Goal: Information Seeking & Learning: Learn about a topic

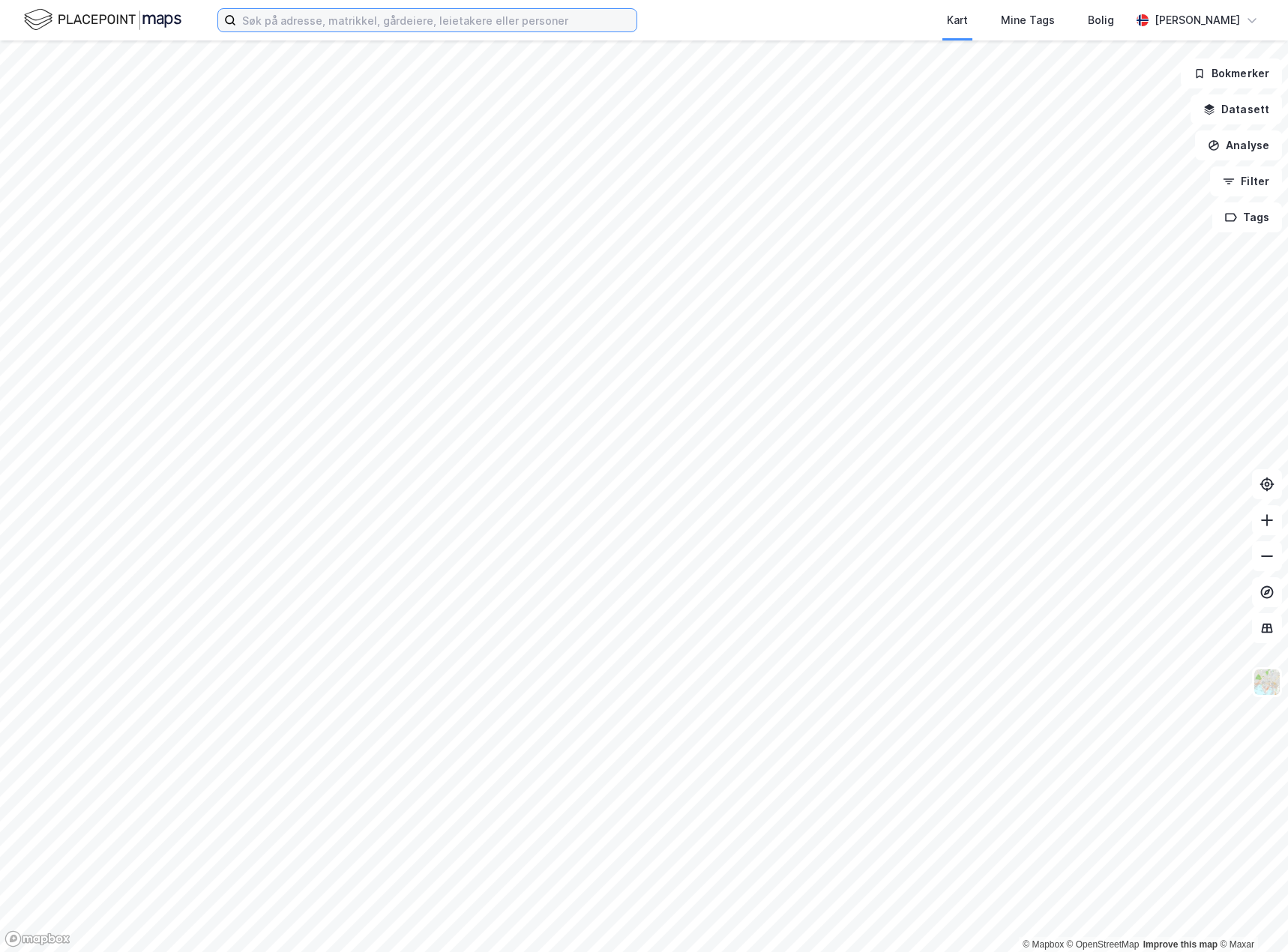
click at [328, 13] on input at bounding box center [436, 20] width 400 height 22
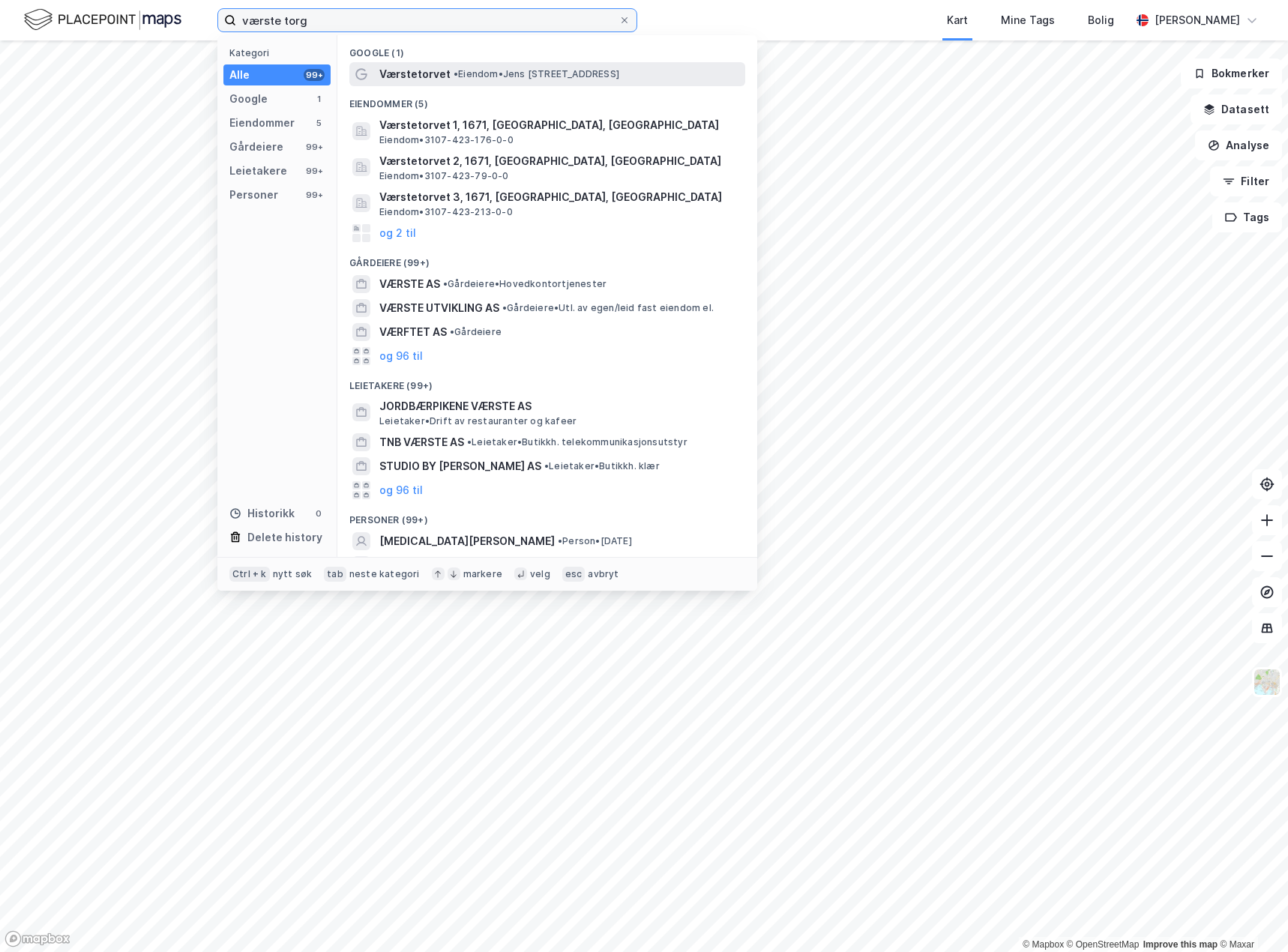
type input "værste torg"
click at [483, 70] on span "• Eiendom • [PERSON_NAME][STREET_ADDRESS]" at bounding box center [536, 74] width 165 height 12
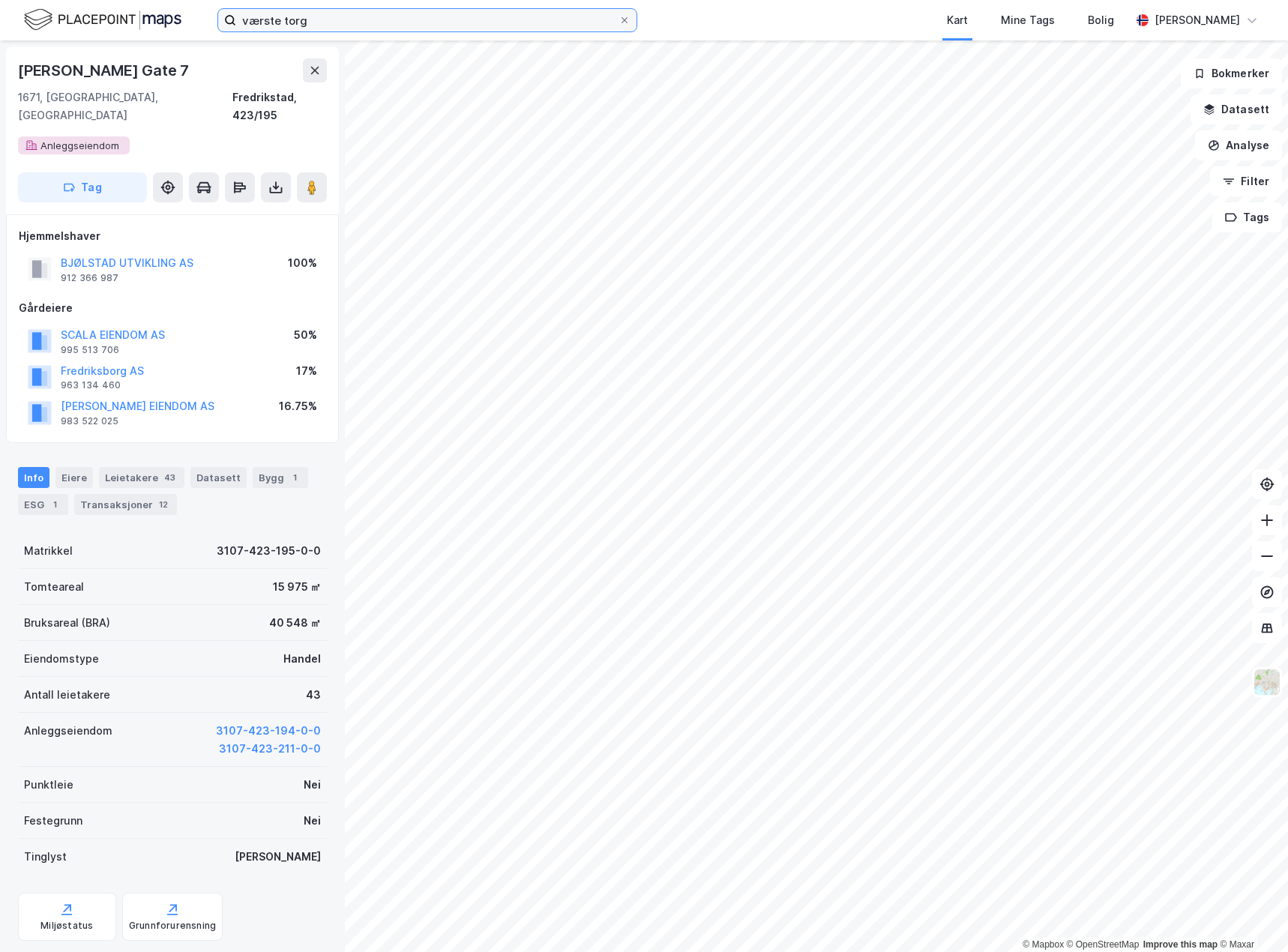
click at [333, 28] on input "værste torg" at bounding box center [427, 20] width 382 height 22
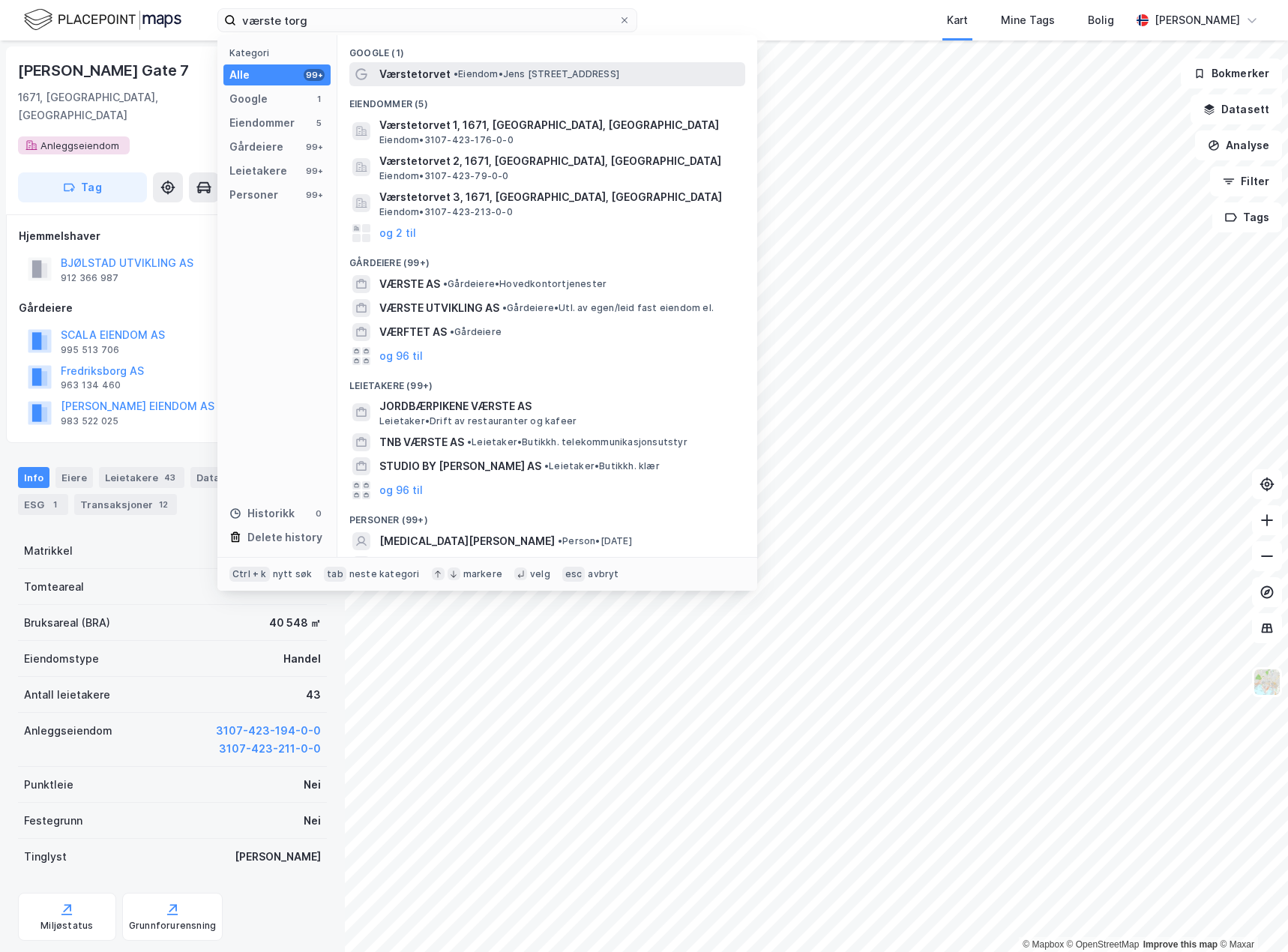
click at [526, 83] on div "Værstetorvet • Eiendom • [STREET_ADDRESS]" at bounding box center [547, 74] width 395 height 24
